Goal: Information Seeking & Learning: Learn about a topic

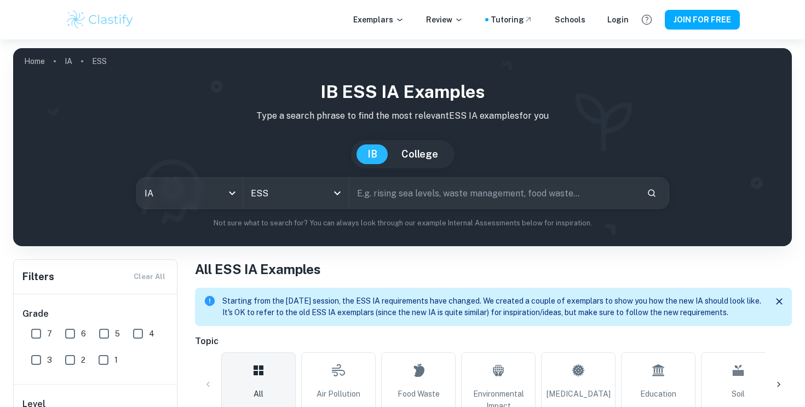
scroll to position [329, 0]
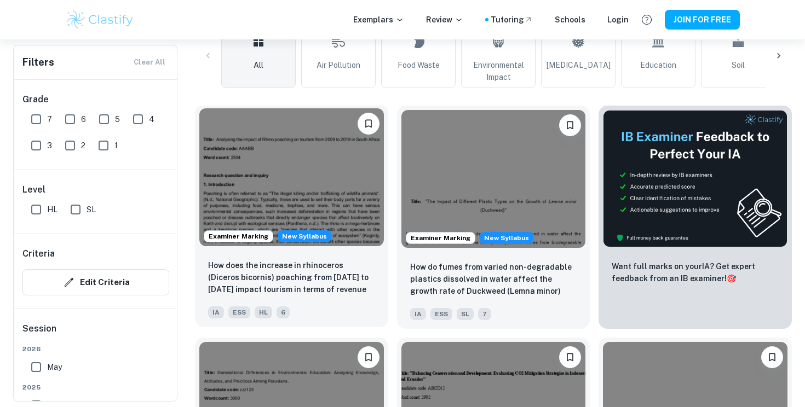
click at [287, 202] on img at bounding box center [291, 177] width 184 height 138
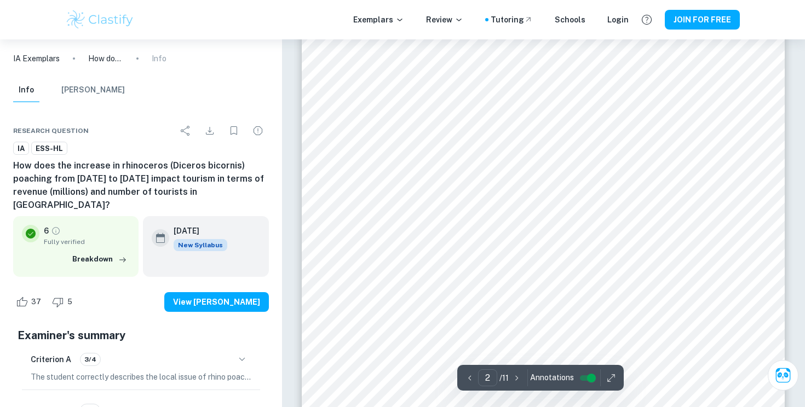
scroll to position [624, 0]
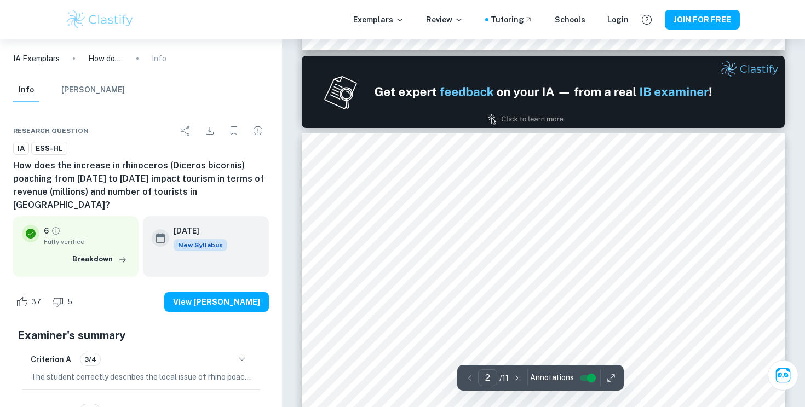
type input "1"
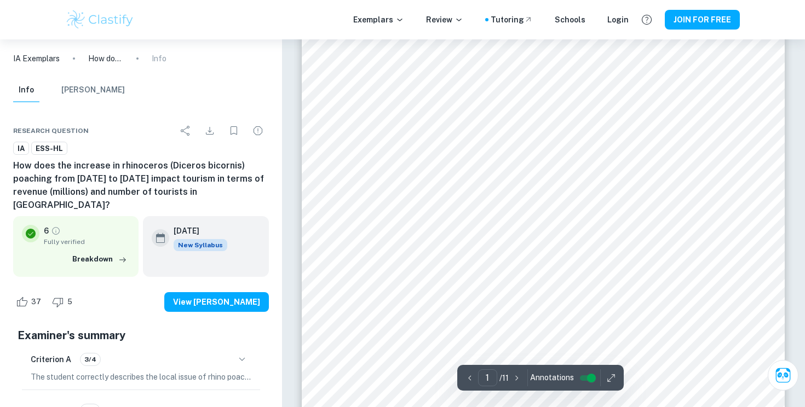
scroll to position [0, 0]
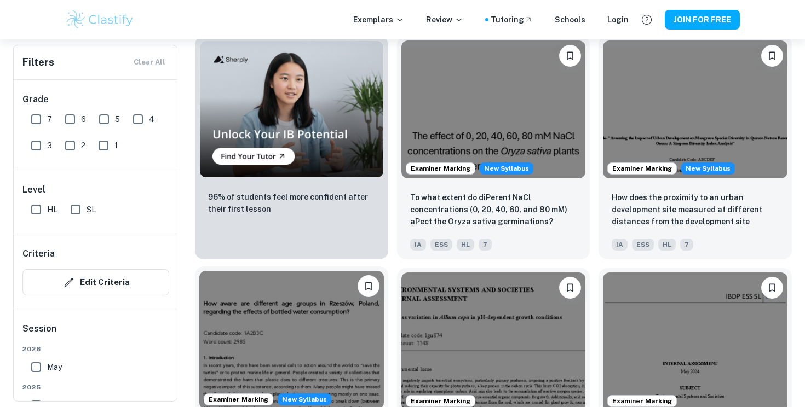
scroll to position [920, 0]
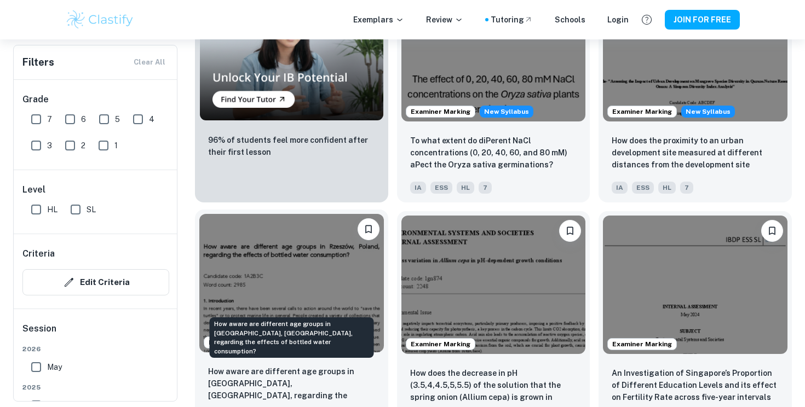
click at [268, 372] on p "How aware are different age groups in [GEOGRAPHIC_DATA], [GEOGRAPHIC_DATA], reg…" at bounding box center [291, 384] width 167 height 37
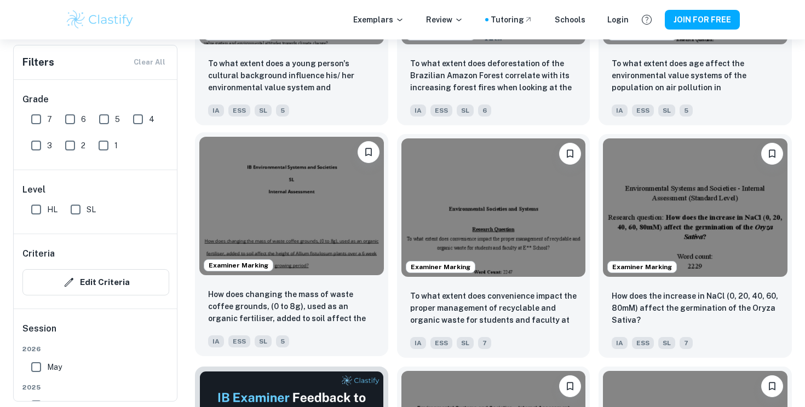
scroll to position [1510, 0]
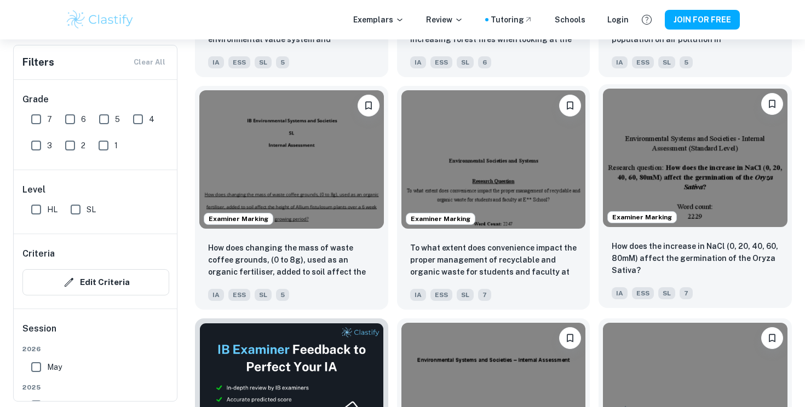
click at [709, 182] on img at bounding box center [695, 158] width 184 height 138
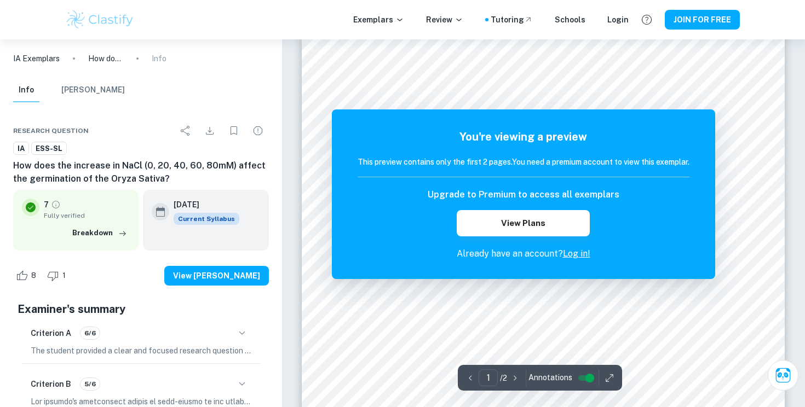
scroll to position [85, 0]
